Goal: Complete application form

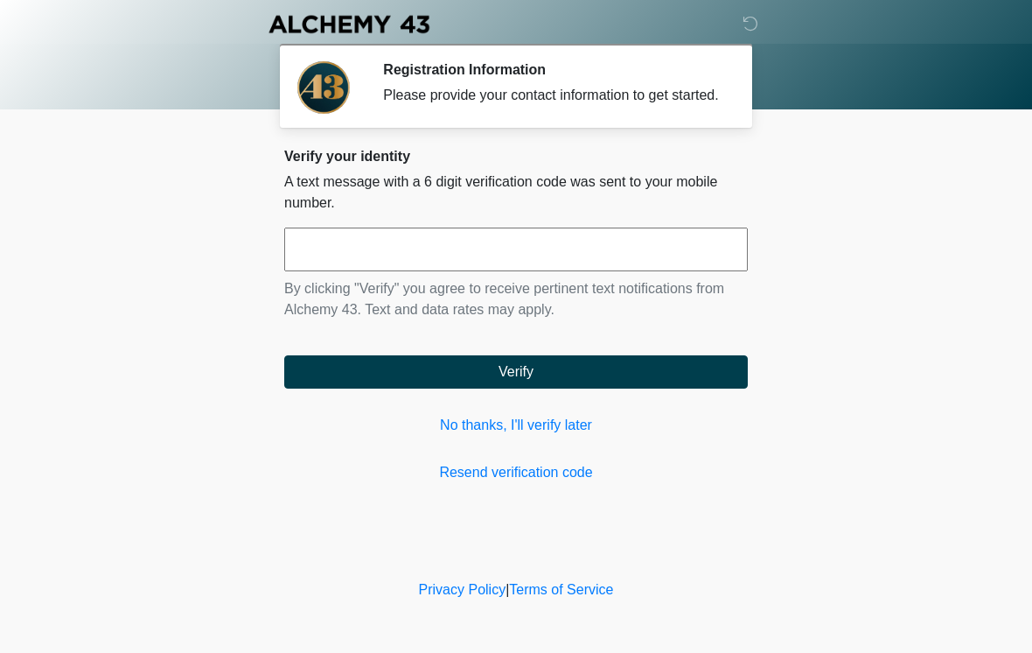
click at [598, 469] on div "Verify your identity A text message with a 6 digit verification code was sent t…" at bounding box center [516, 315] width 464 height 335
click at [562, 261] on input "text" at bounding box center [516, 249] width 464 height 44
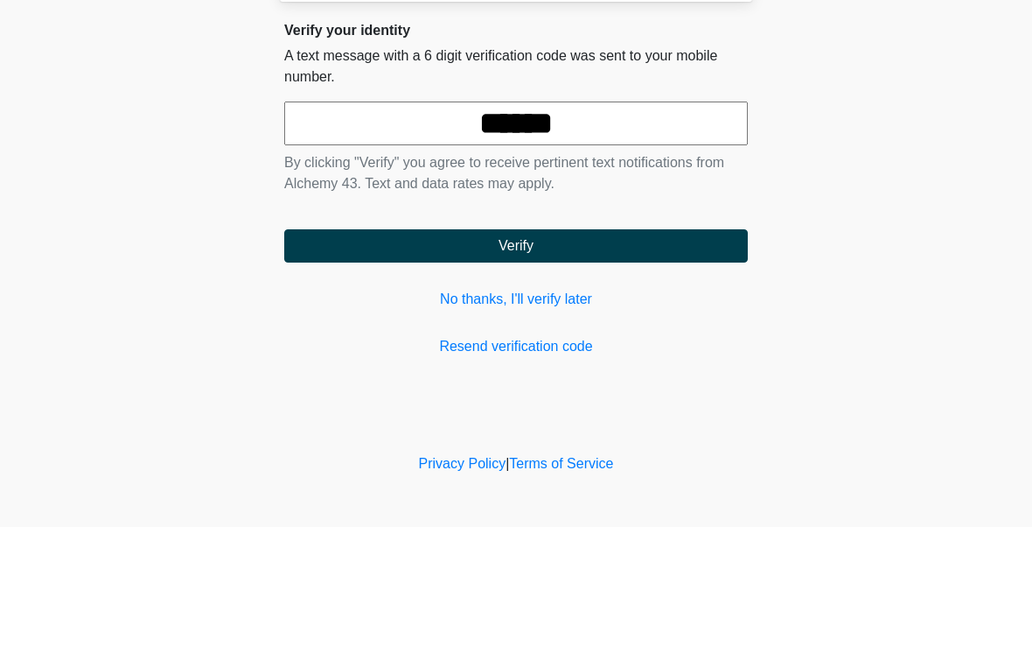
type input "******"
click at [580, 355] on button "Verify" at bounding box center [516, 371] width 464 height 33
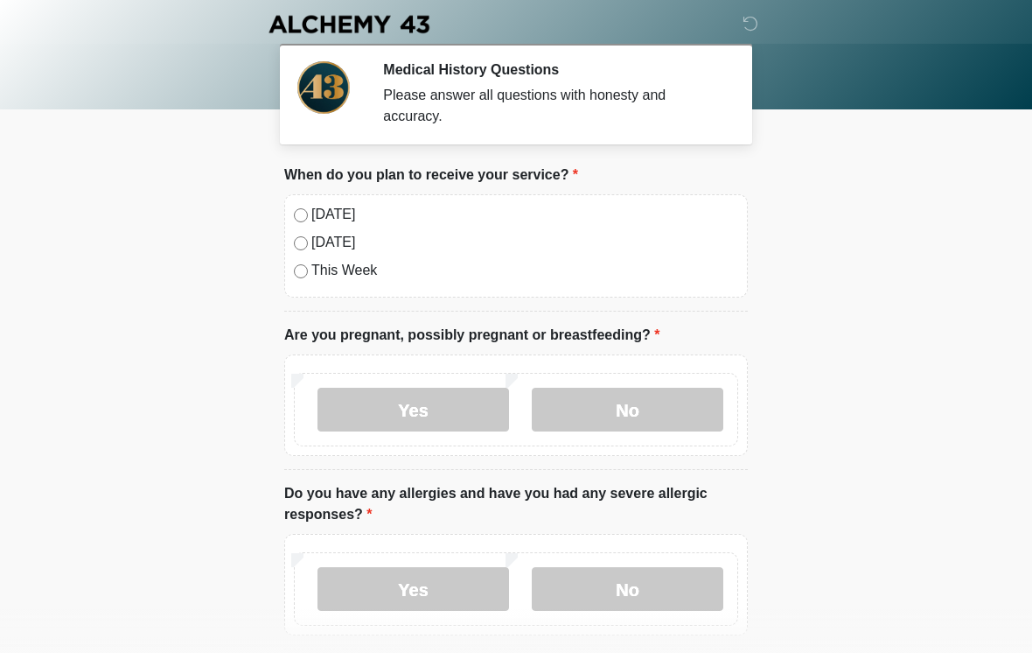
click at [292, 219] on div "[DATE] [DATE] This Week" at bounding box center [516, 245] width 464 height 103
click at [290, 219] on div "[DATE] [DATE] This Week" at bounding box center [516, 245] width 464 height 103
click at [585, 407] on label "No" at bounding box center [628, 409] width 192 height 44
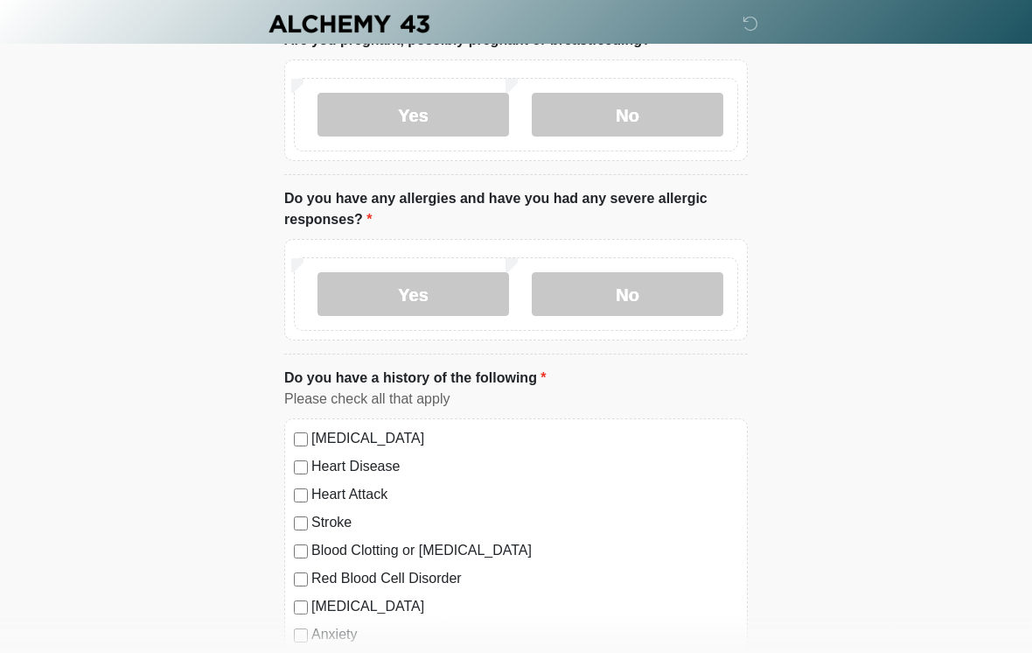
scroll to position [295, 0]
click at [609, 288] on label "No" at bounding box center [628, 294] width 192 height 44
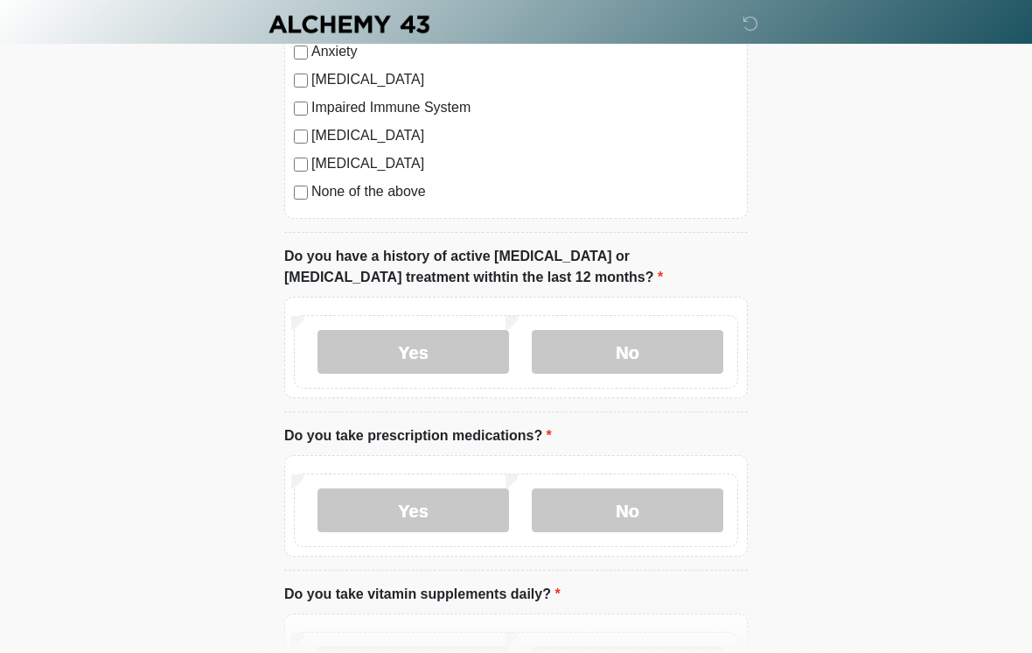
scroll to position [884, 0]
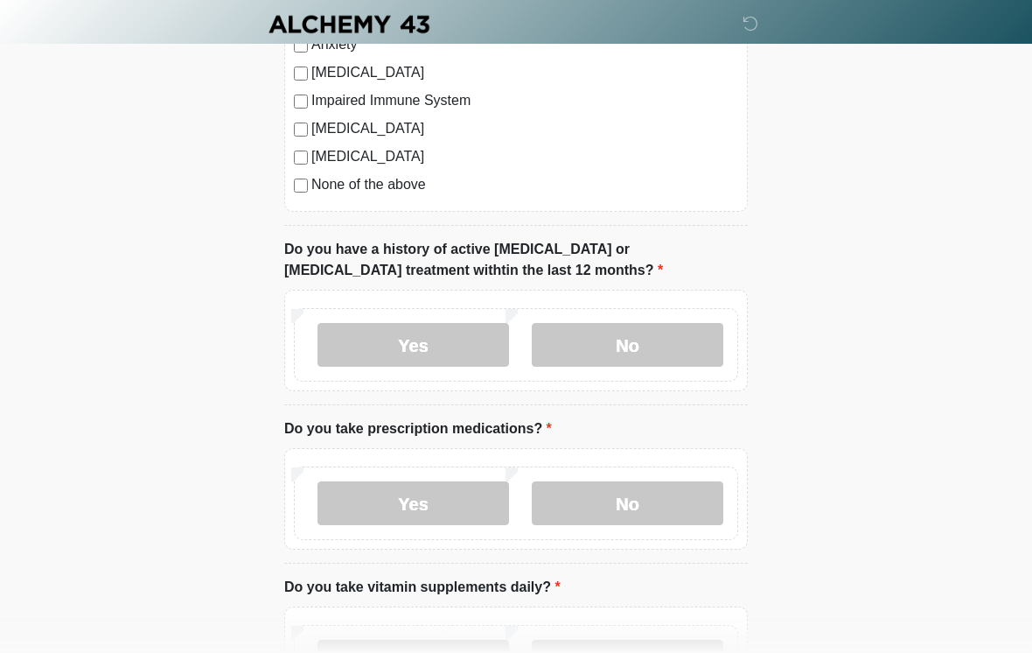
click at [613, 332] on label "No" at bounding box center [628, 345] width 192 height 44
click at [618, 499] on label "No" at bounding box center [628, 503] width 192 height 44
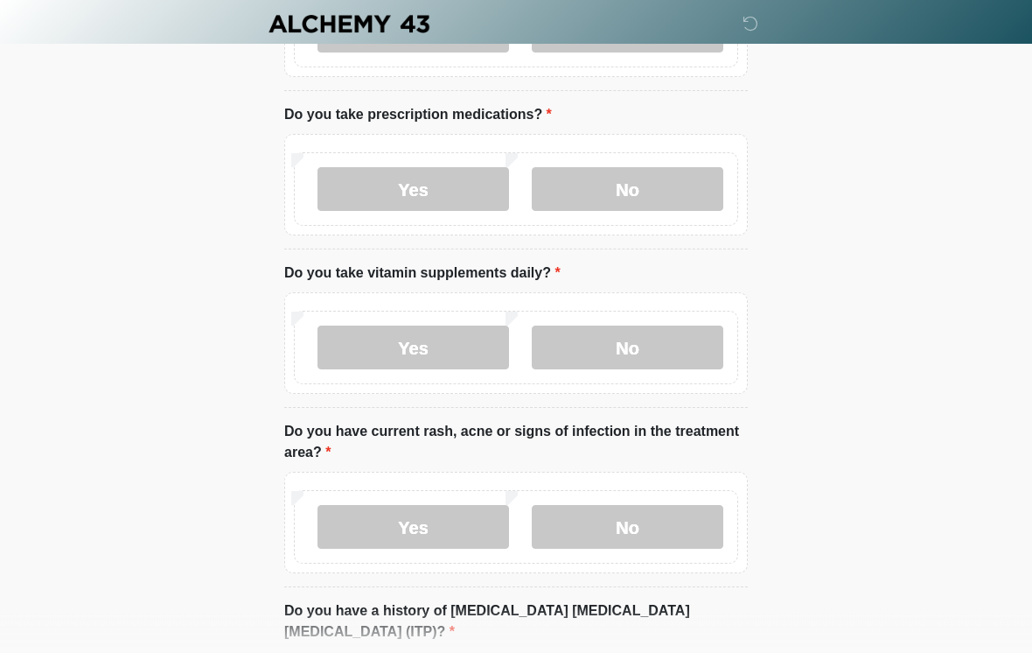
scroll to position [1225, 0]
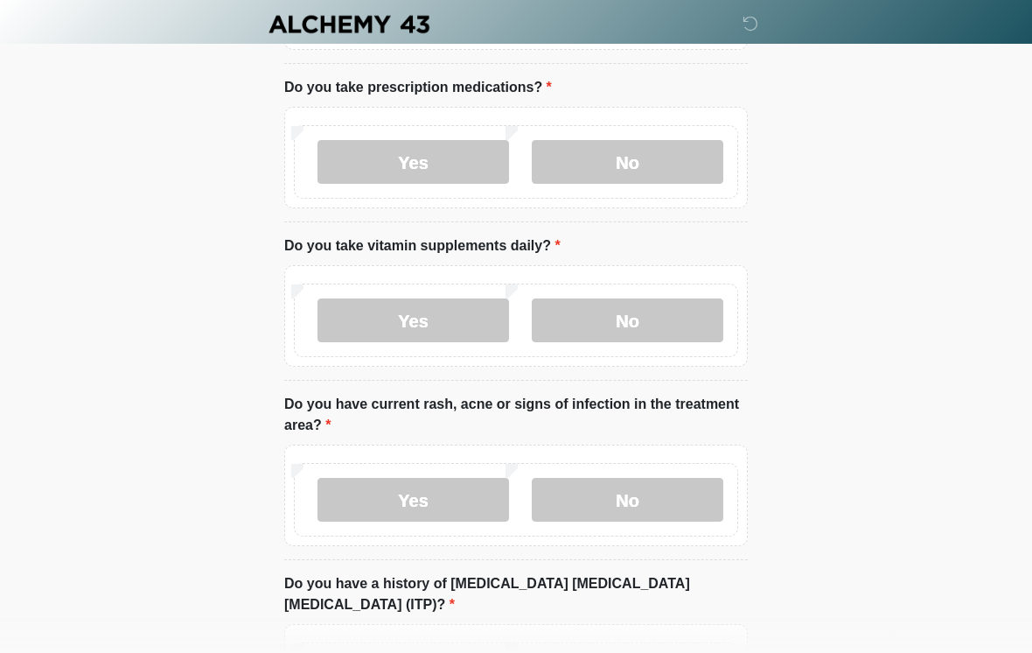
click at [361, 314] on label "Yes" at bounding box center [414, 320] width 192 height 44
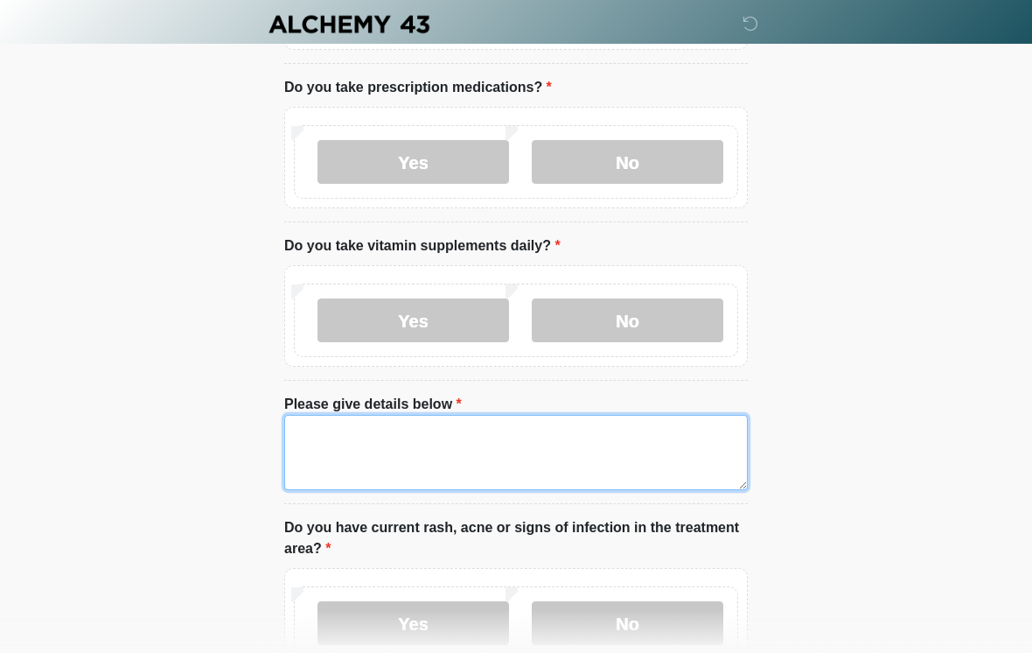
click at [352, 457] on textarea "Please give details below" at bounding box center [516, 452] width 464 height 75
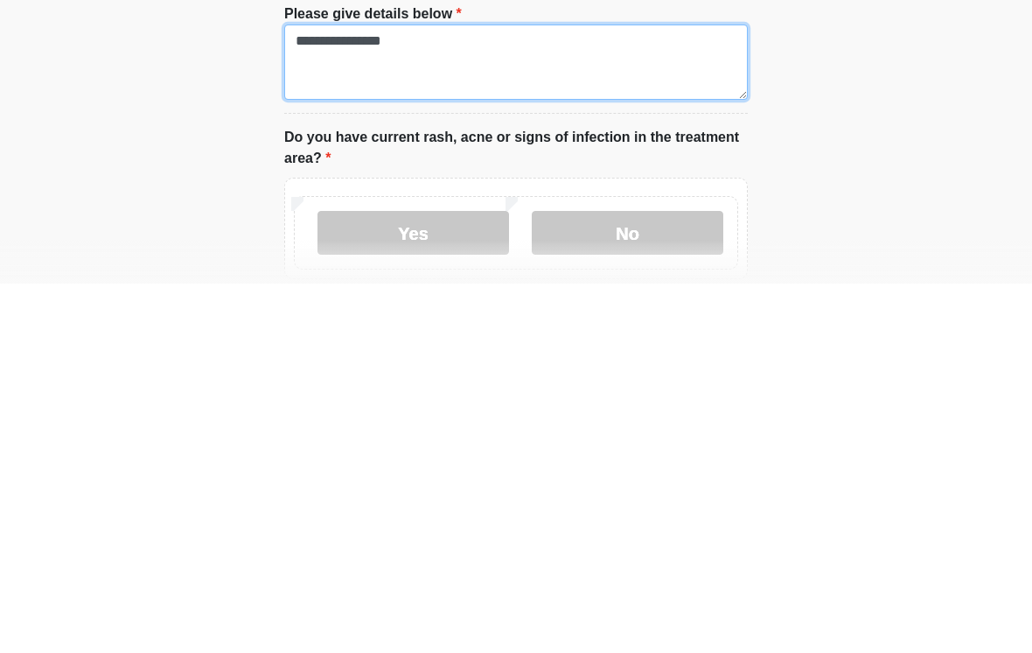
scroll to position [1250, 0]
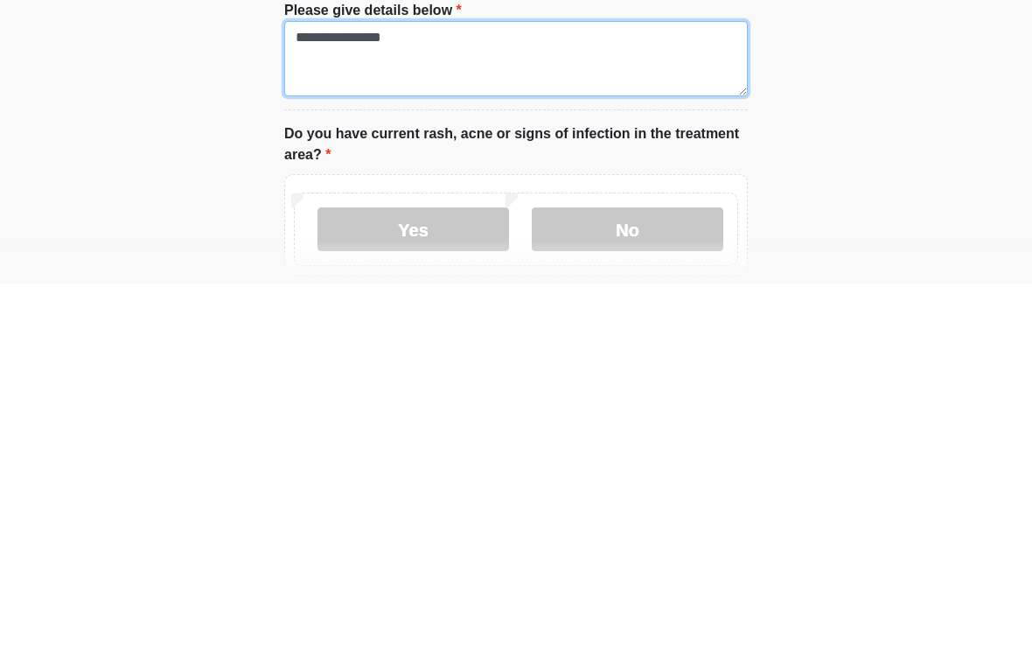
type textarea "**********"
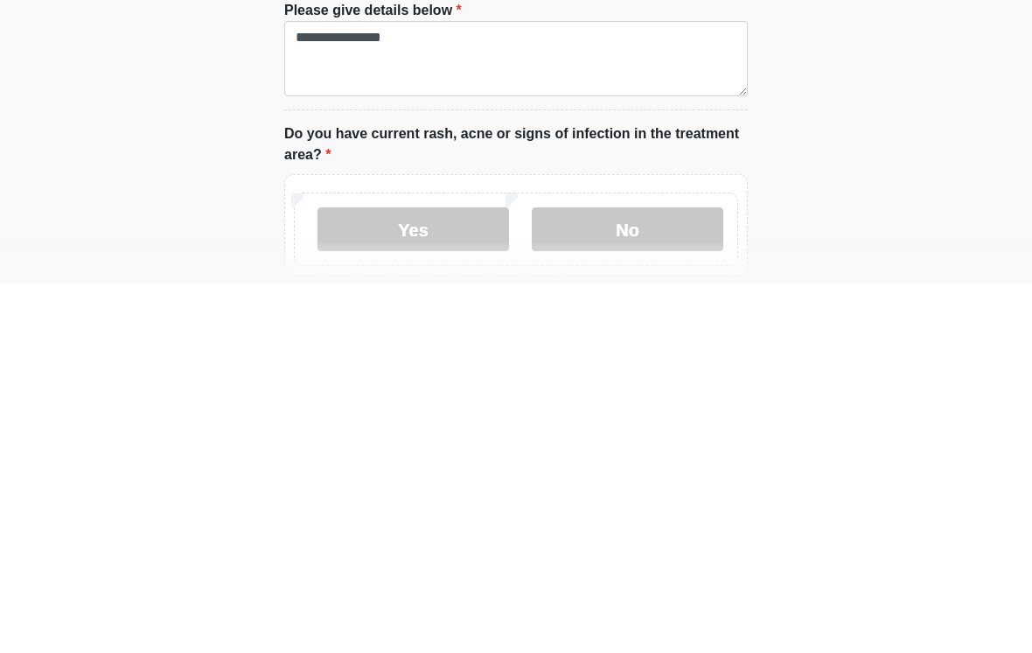
click at [597, 576] on label "No" at bounding box center [628, 598] width 192 height 44
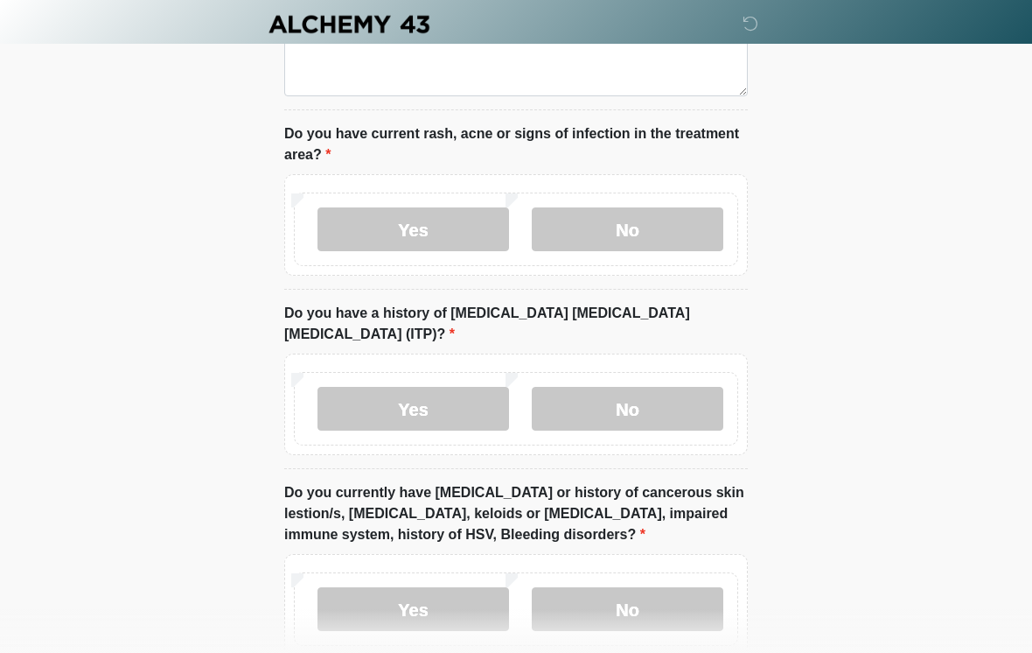
click at [608, 394] on label "No" at bounding box center [628, 409] width 192 height 44
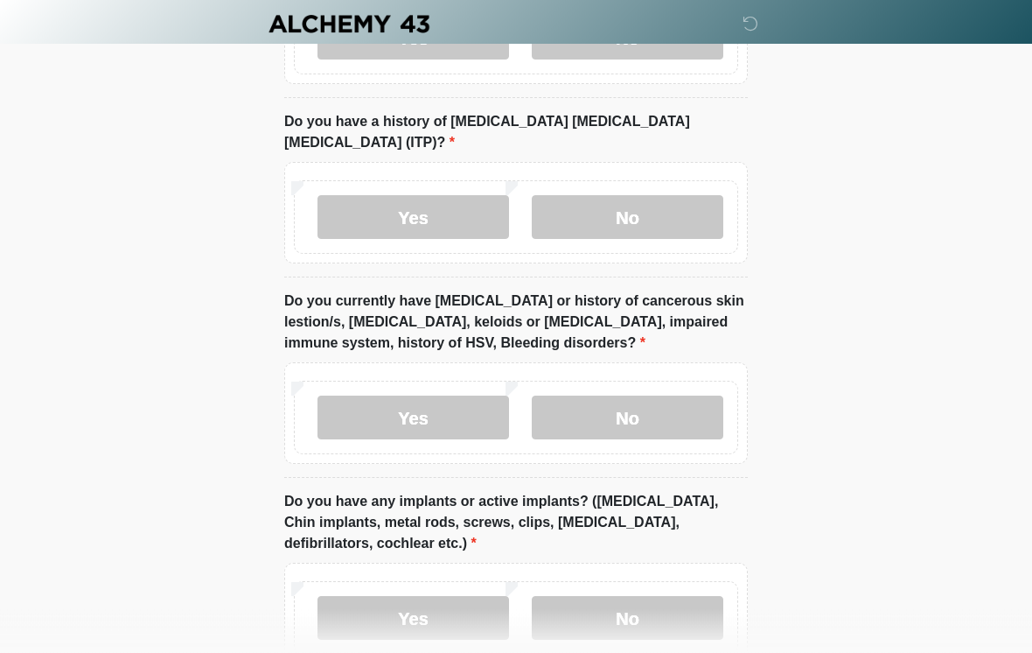
scroll to position [1819, 0]
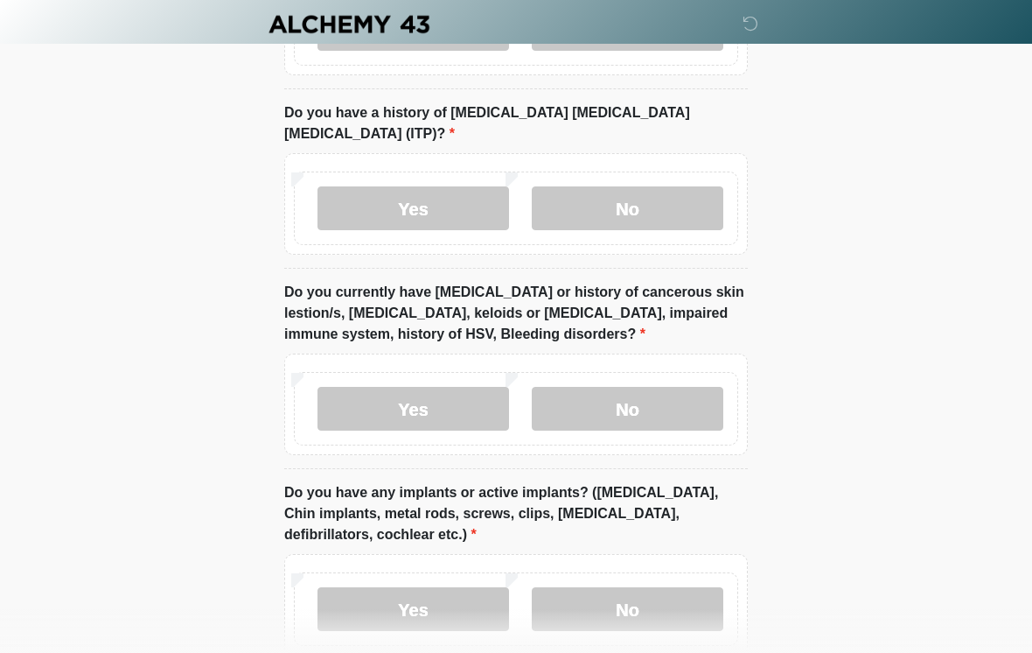
click at [582, 392] on label "No" at bounding box center [628, 409] width 192 height 44
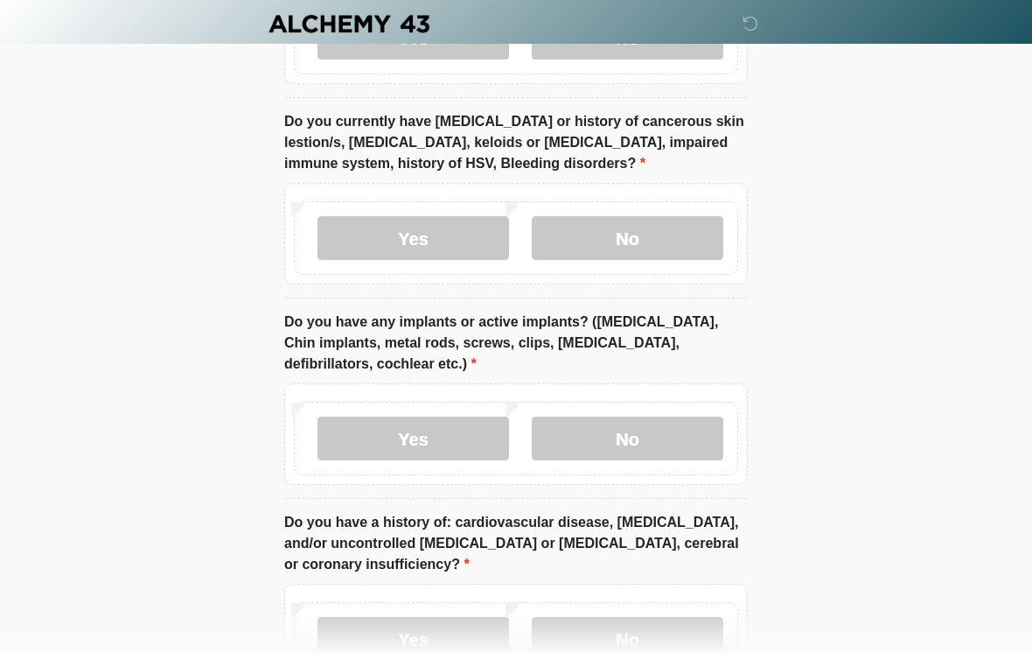
scroll to position [1993, 0]
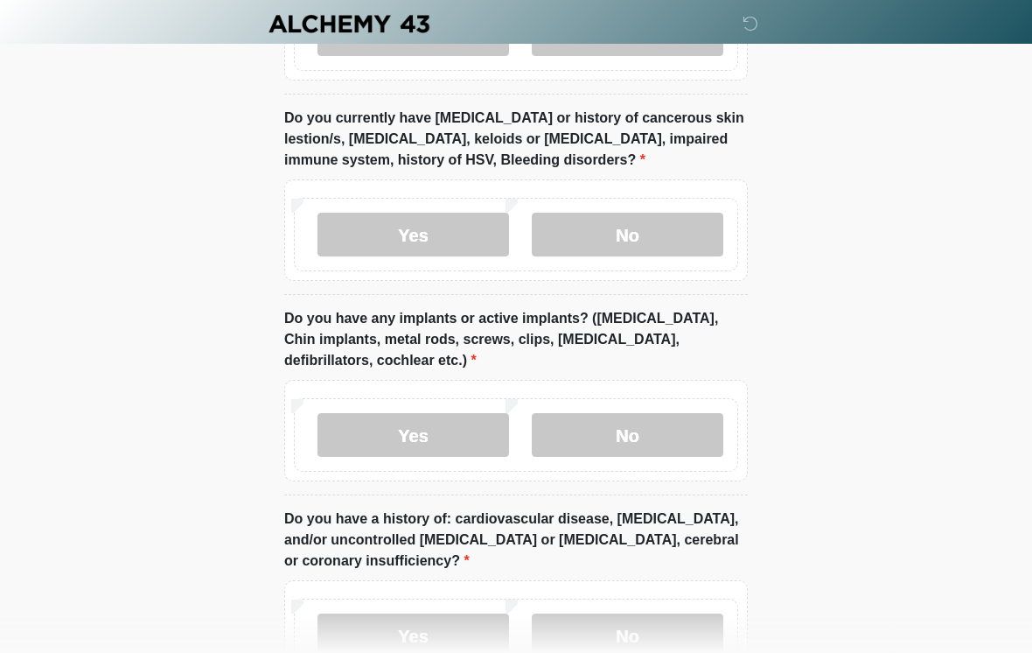
click at [365, 417] on label "Yes" at bounding box center [414, 436] width 192 height 44
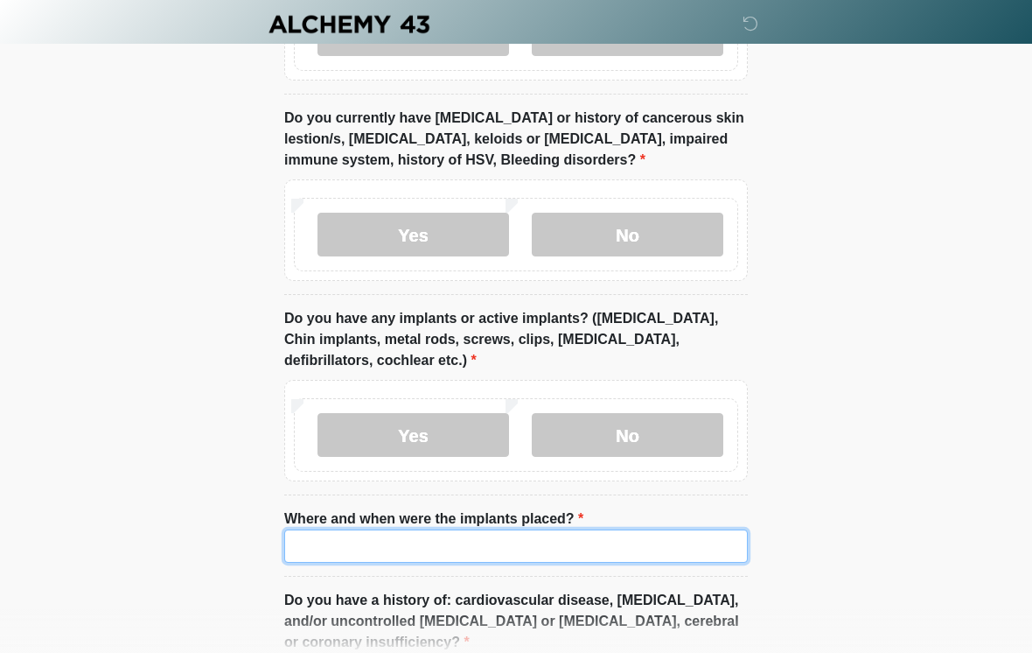
click at [374, 529] on input "Where and when were the implants placed?" at bounding box center [516, 545] width 464 height 33
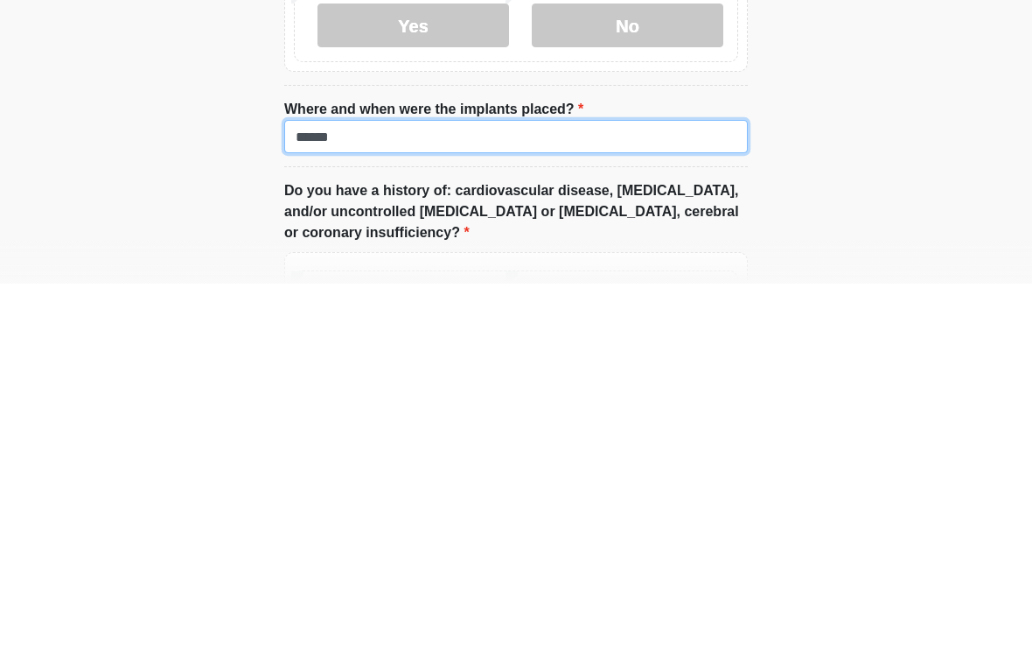
scroll to position [2105, 0]
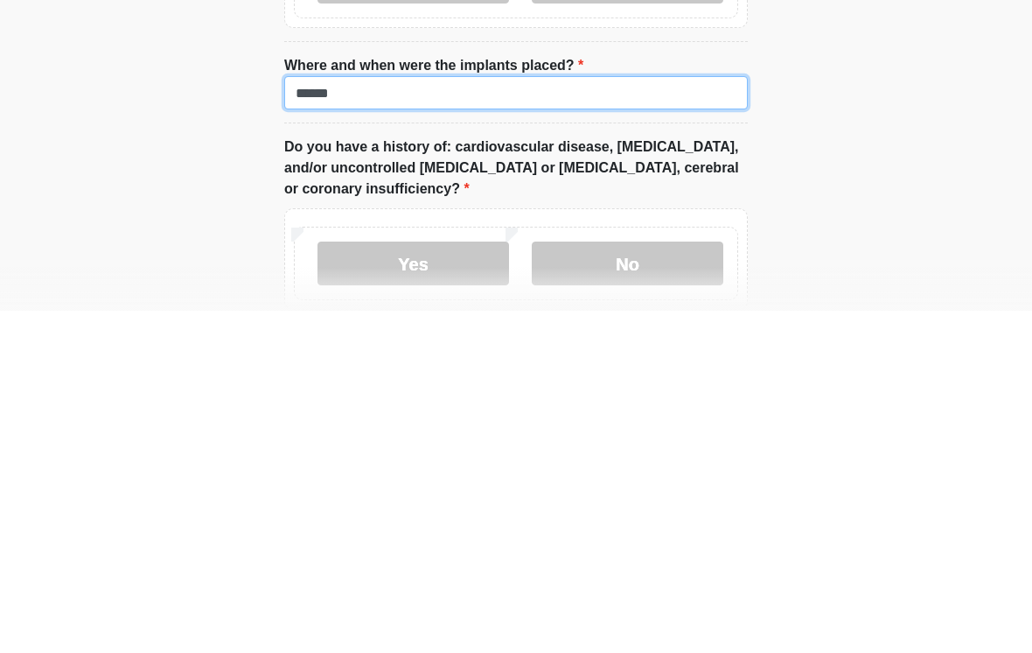
type input "******"
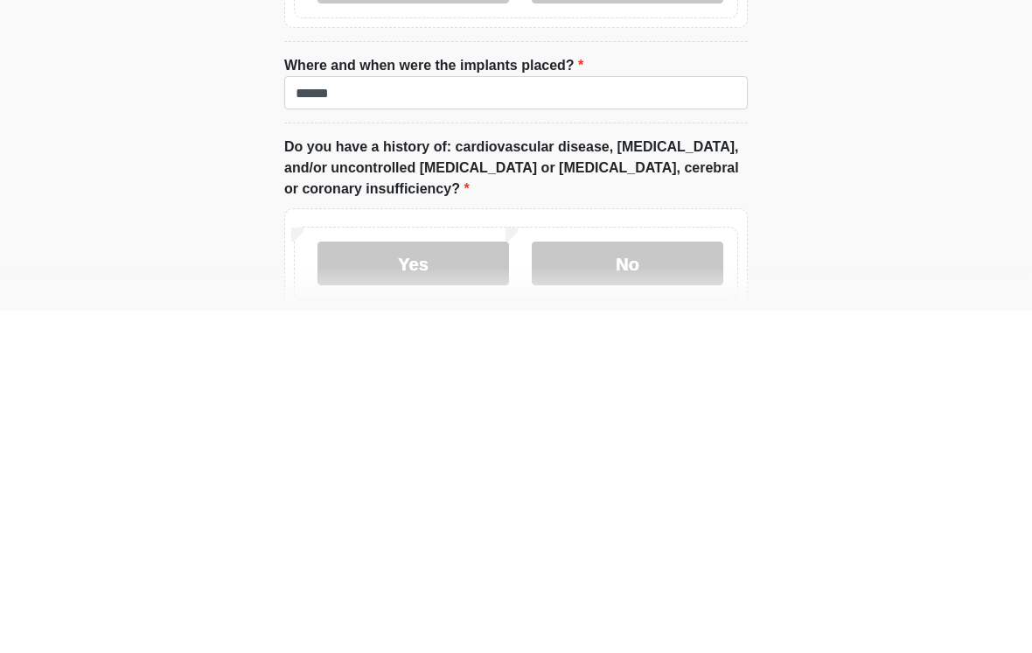
click at [580, 583] on label "No" at bounding box center [628, 605] width 192 height 44
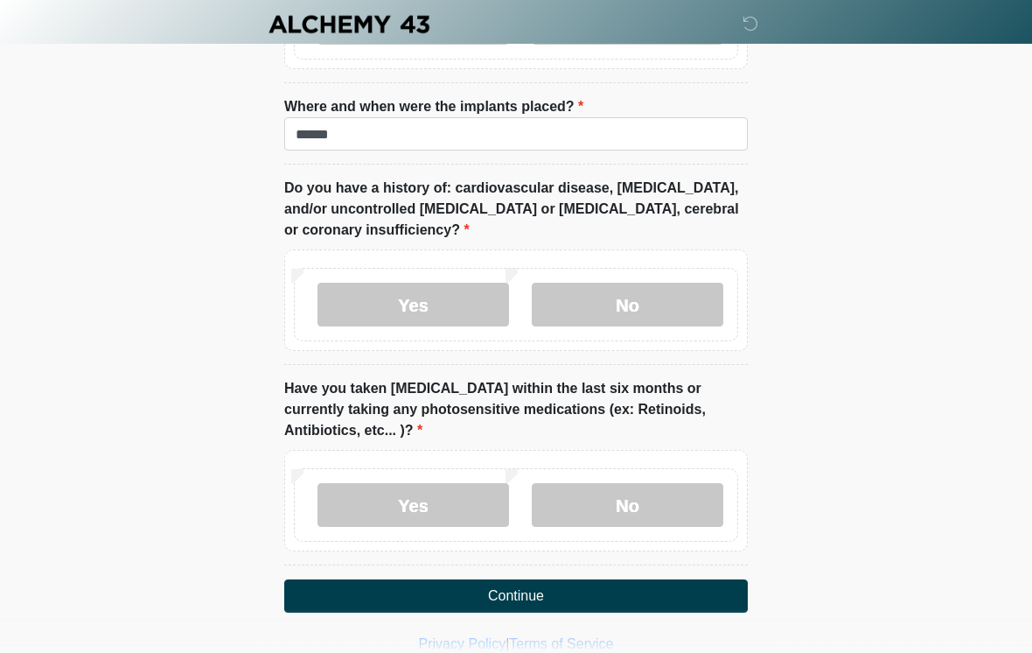
click at [565, 483] on label "No" at bounding box center [628, 505] width 192 height 44
click at [380, 579] on button "Continue" at bounding box center [516, 595] width 464 height 33
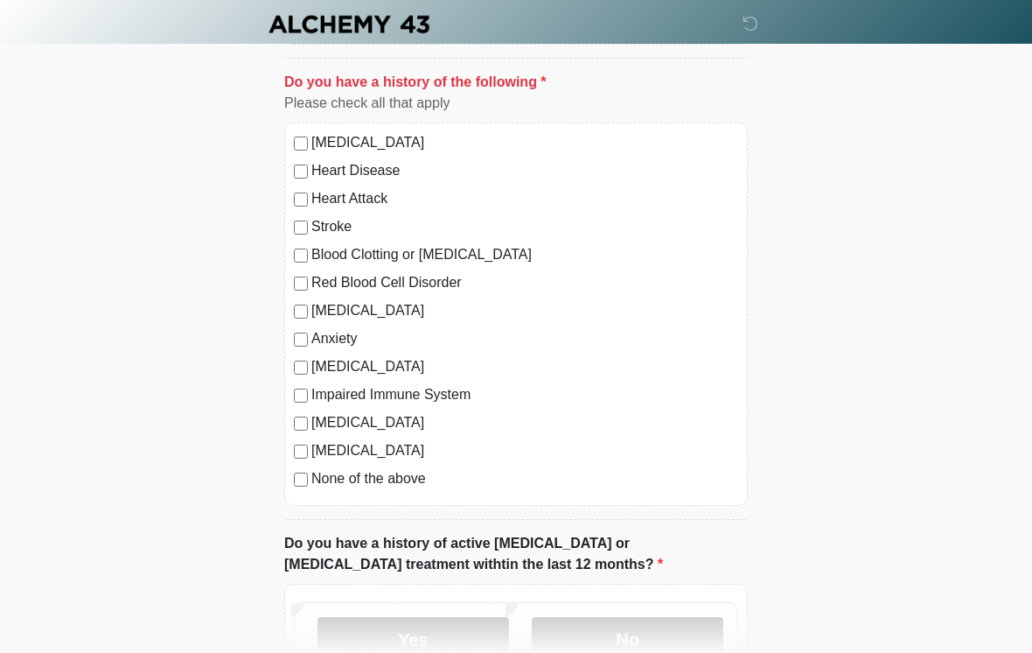
click at [590, 641] on label "No" at bounding box center [628, 639] width 192 height 44
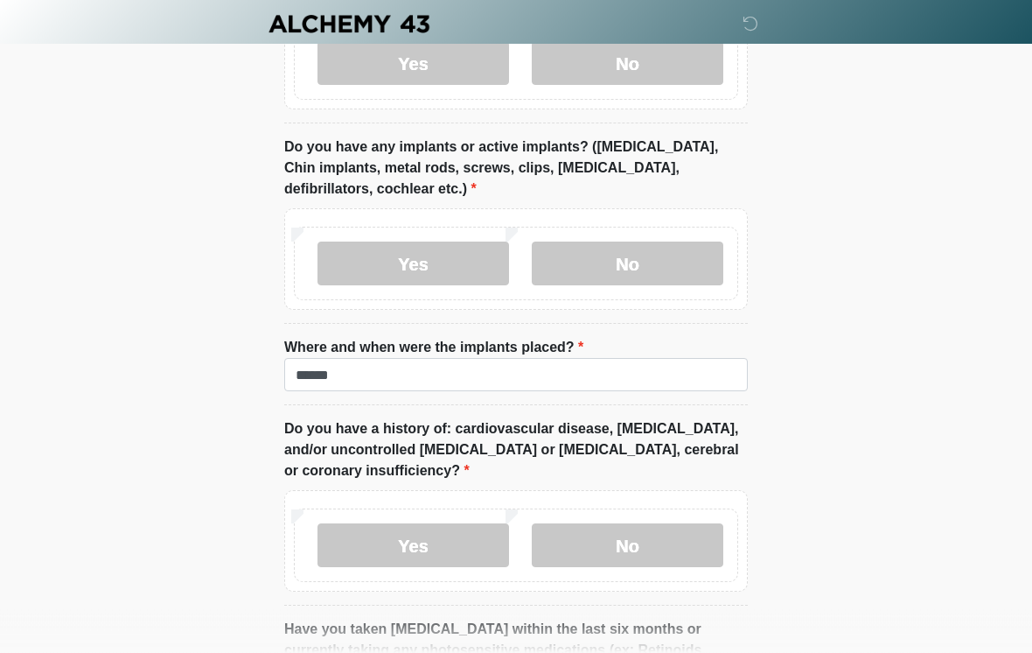
scroll to position [2405, 0]
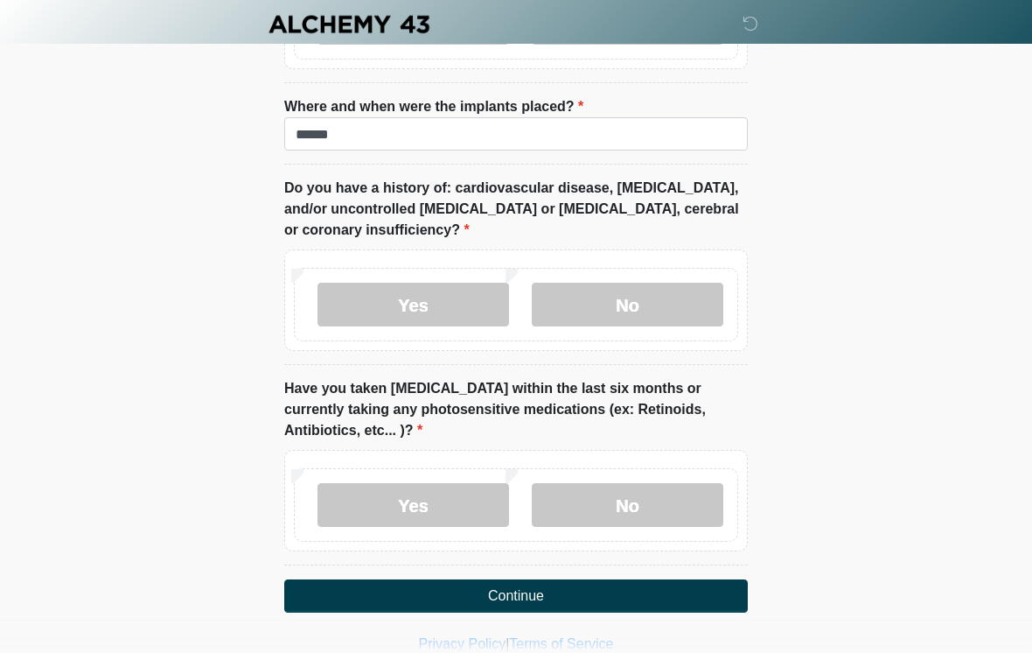
click at [381, 579] on button "Continue" at bounding box center [516, 595] width 464 height 33
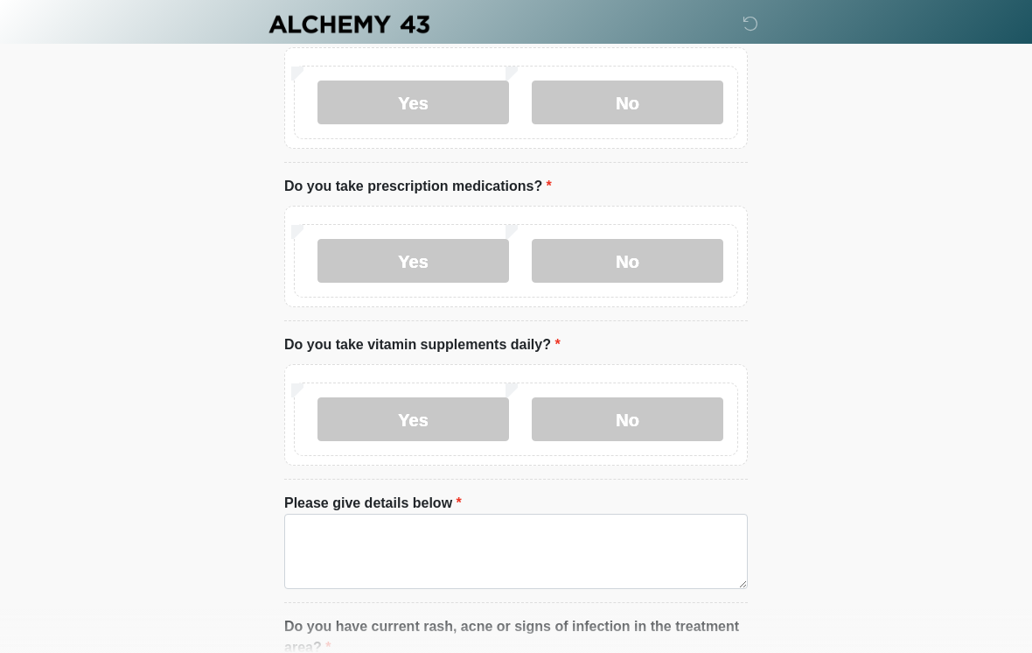
scroll to position [0, 0]
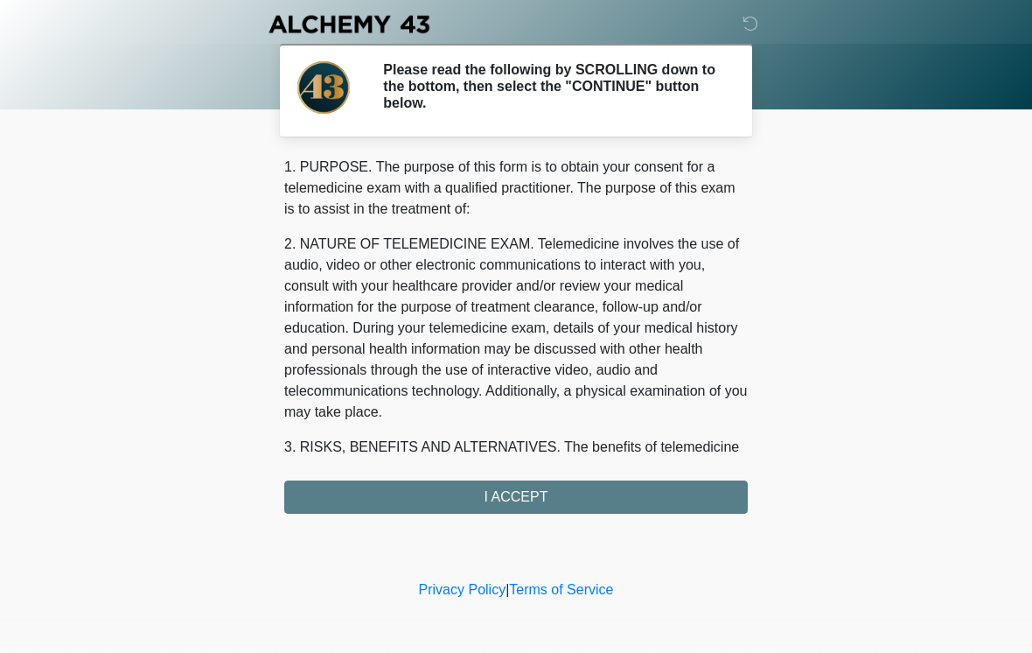
click at [365, 501] on div "1. PURPOSE. The purpose of this form is to obtain your consent for a telemedici…" at bounding box center [516, 335] width 464 height 357
click at [468, 493] on div "1. PURPOSE. The purpose of this form is to obtain your consent for a telemedici…" at bounding box center [516, 335] width 464 height 357
click at [472, 491] on div "1. PURPOSE. The purpose of this form is to obtain your consent for a telemedici…" at bounding box center [516, 335] width 464 height 357
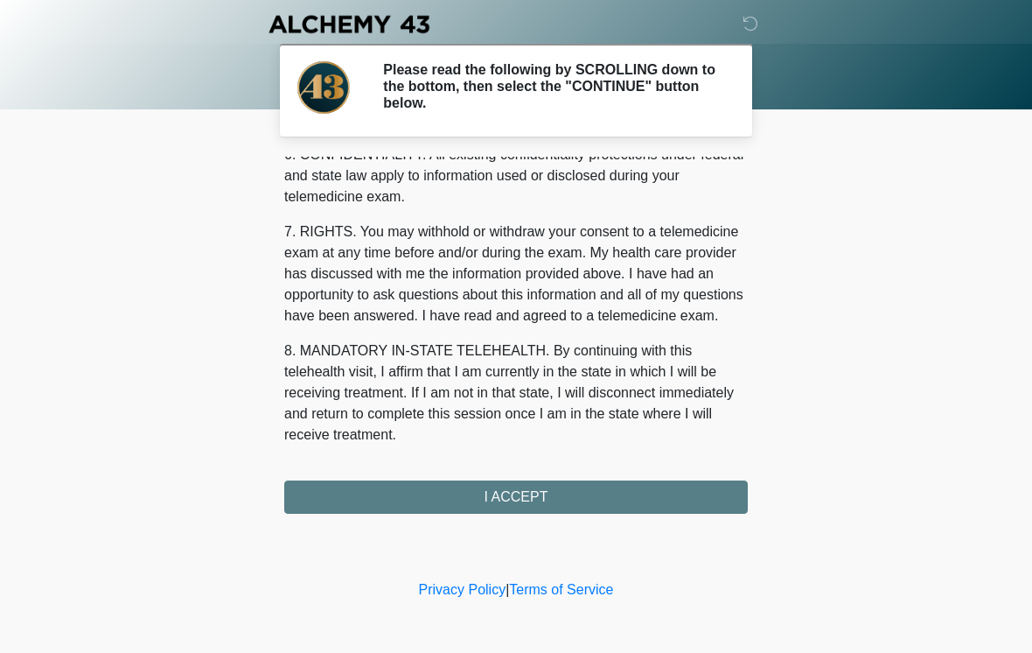
scroll to position [712, 0]
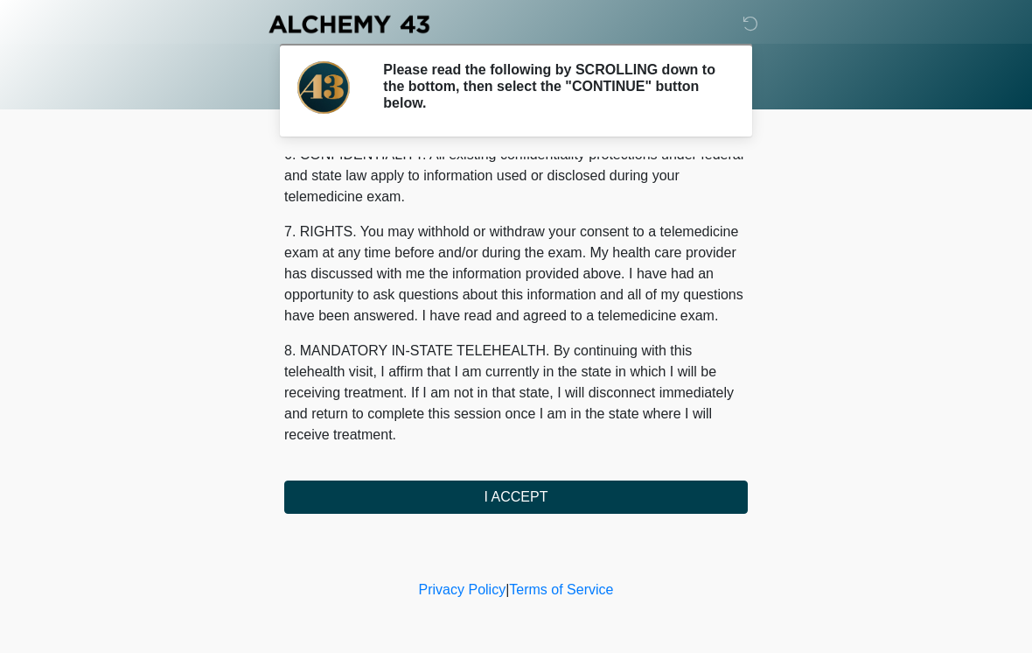
click at [454, 495] on button "I ACCEPT" at bounding box center [516, 496] width 464 height 33
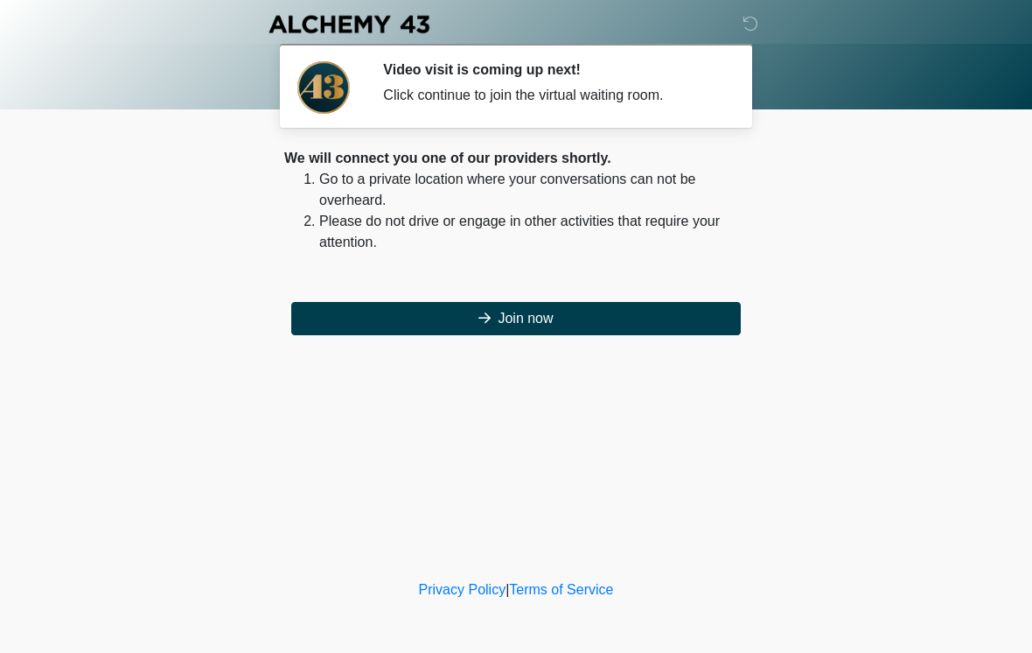
click at [488, 309] on button "Join now" at bounding box center [516, 318] width 450 height 33
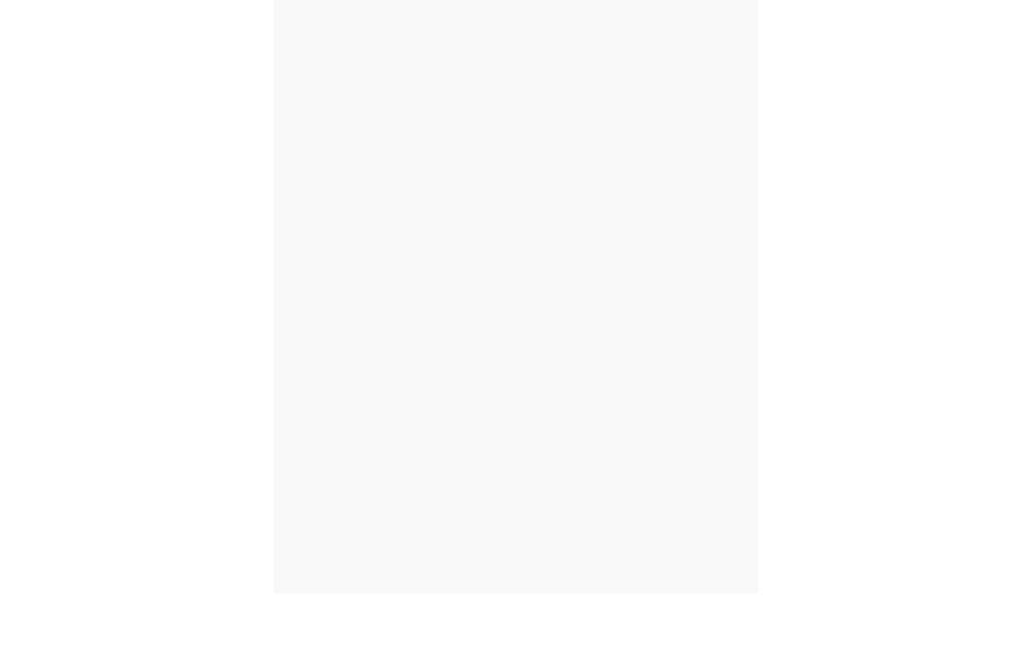
scroll to position [5, 0]
